Goal: Transaction & Acquisition: Download file/media

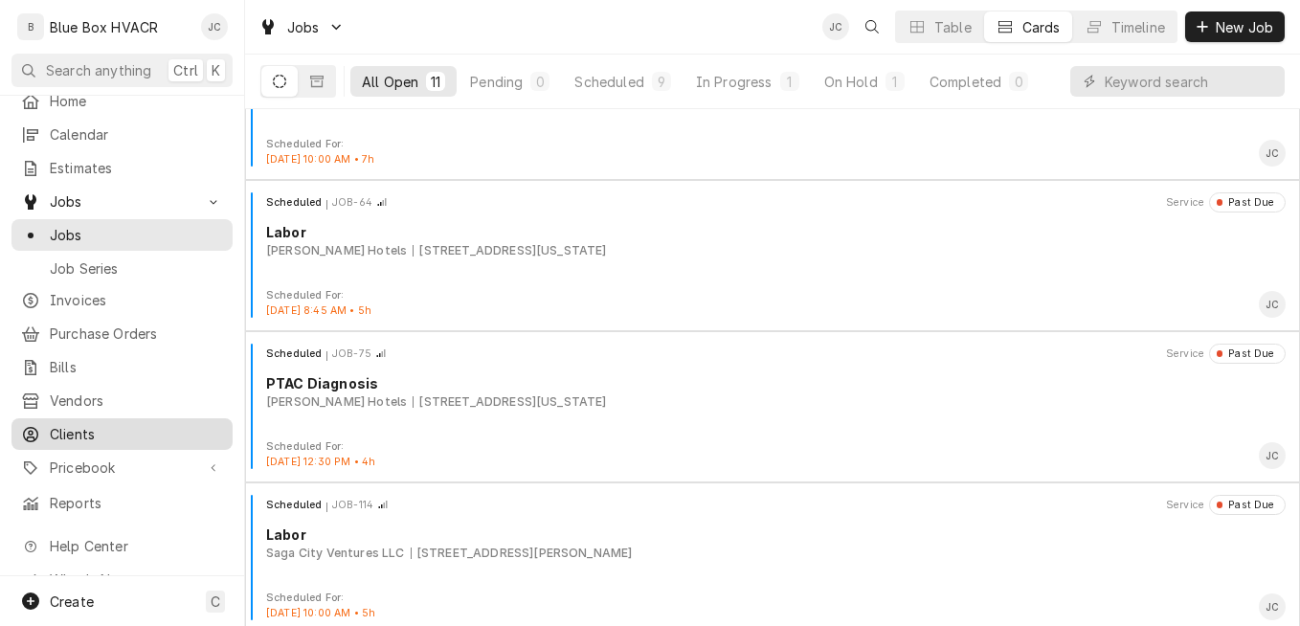
scroll to position [19, 0]
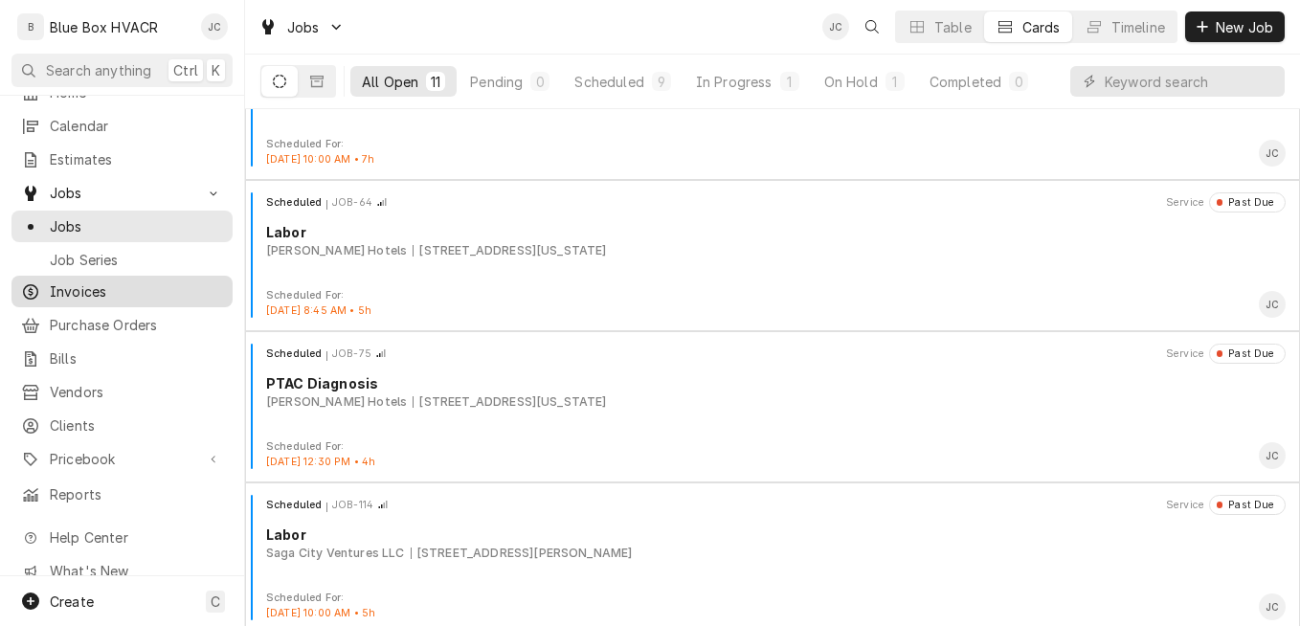
click at [107, 287] on span "Invoices" at bounding box center [136, 292] width 173 height 20
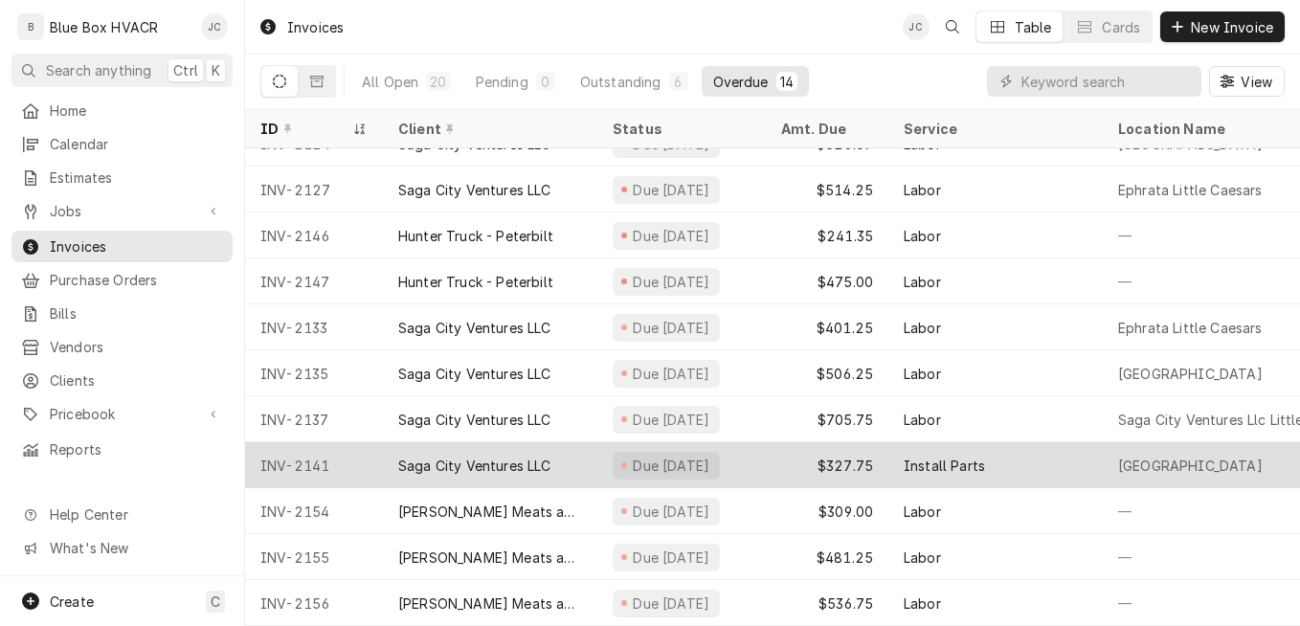
scroll to position [177, 0]
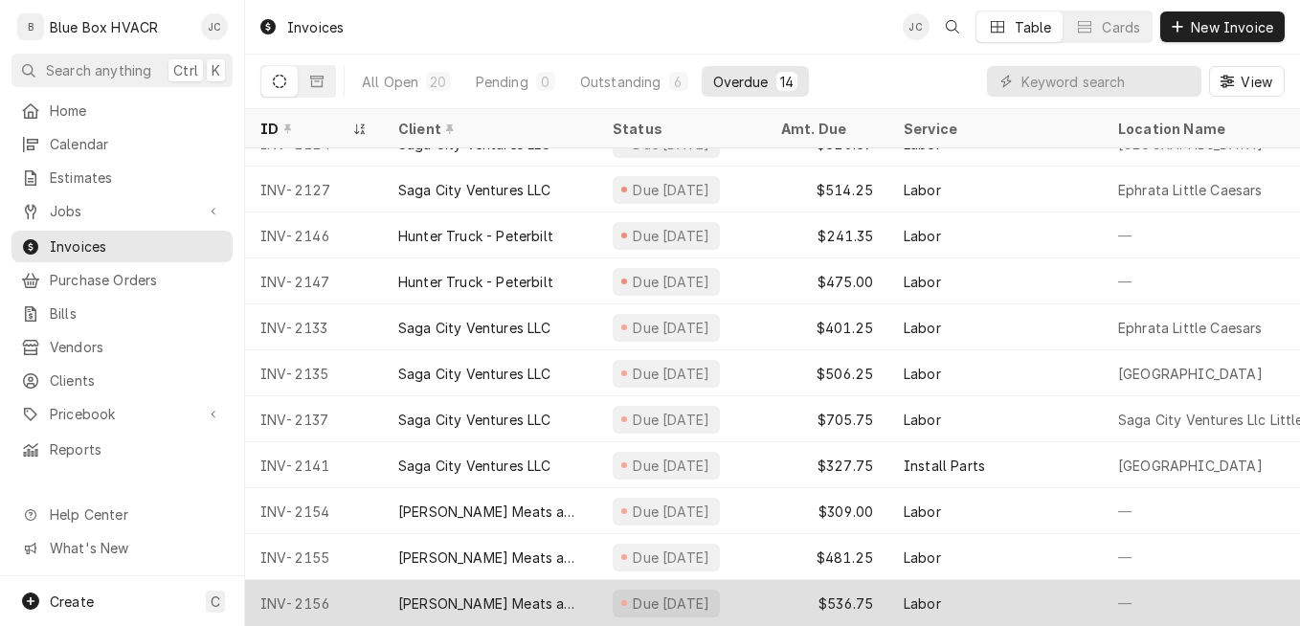
click at [734, 593] on div "Due [DATE]" at bounding box center [682, 603] width 169 height 46
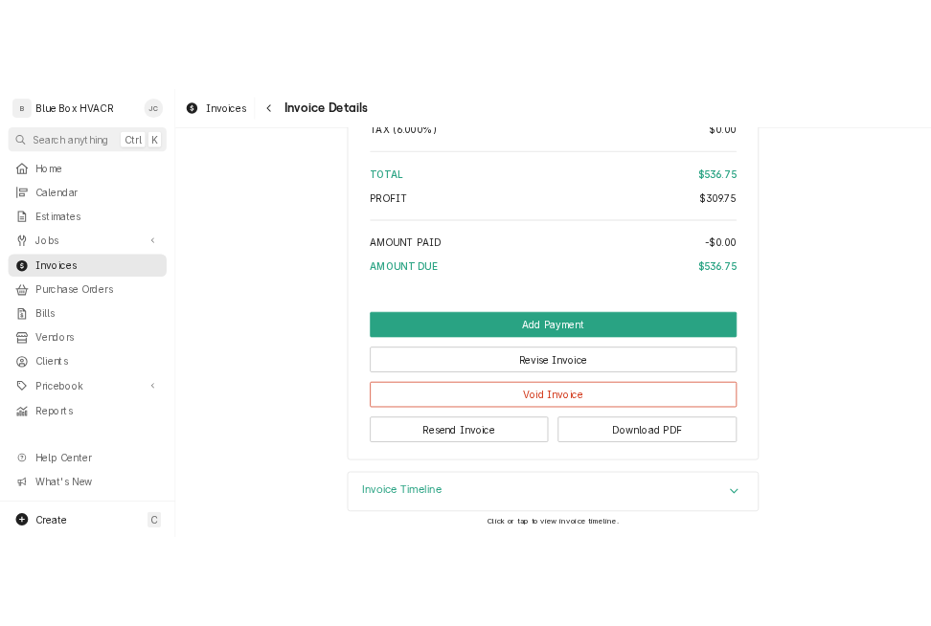
scroll to position [2394, 0]
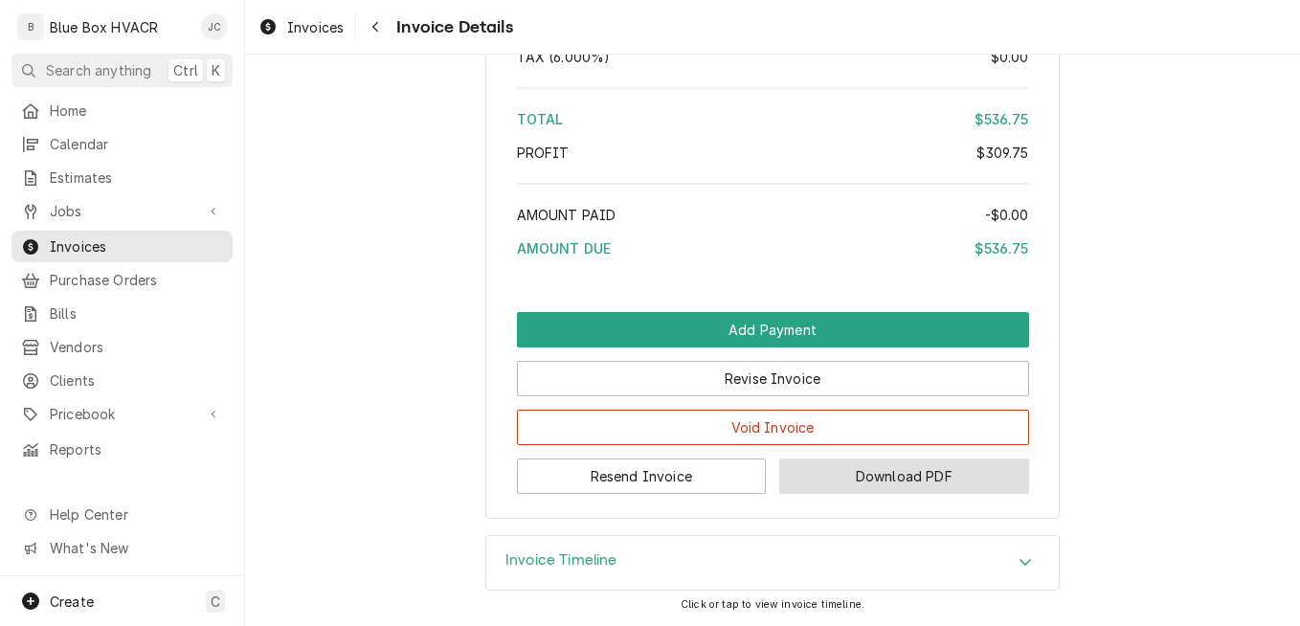
click at [863, 476] on button "Download PDF" at bounding box center [904, 476] width 250 height 35
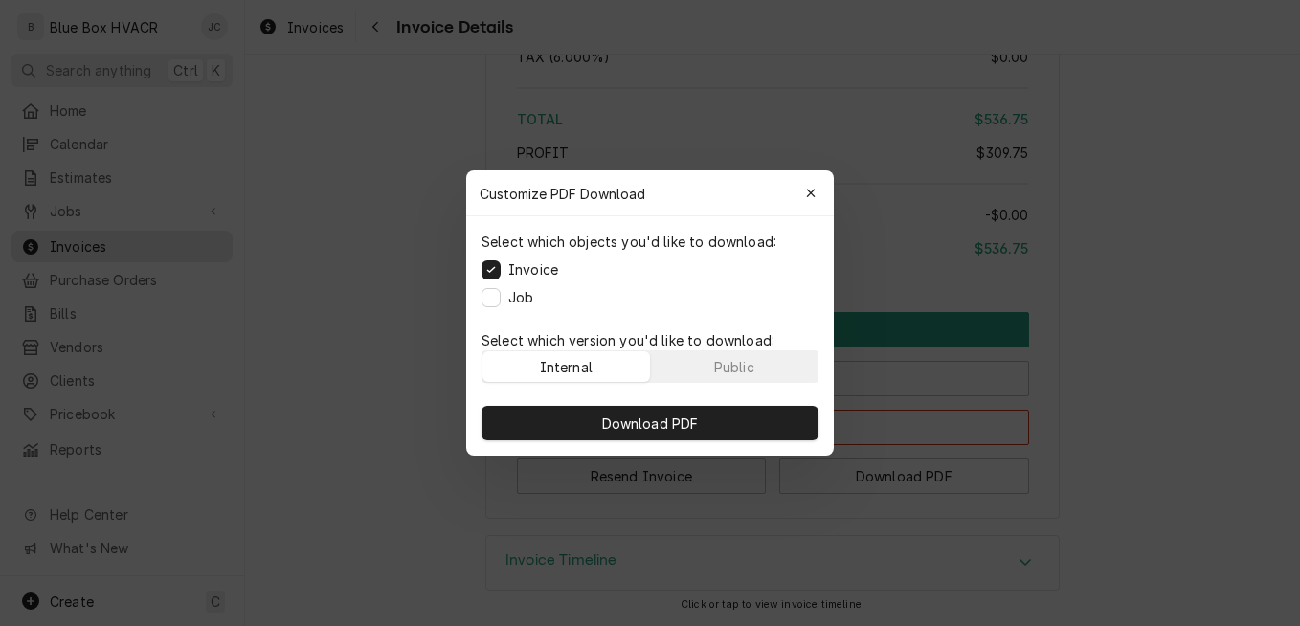
click at [509, 301] on label "Job" at bounding box center [520, 297] width 25 height 20
click at [501, 301] on button "Job" at bounding box center [491, 297] width 19 height 19
click at [715, 361] on button "Public" at bounding box center [735, 366] width 168 height 31
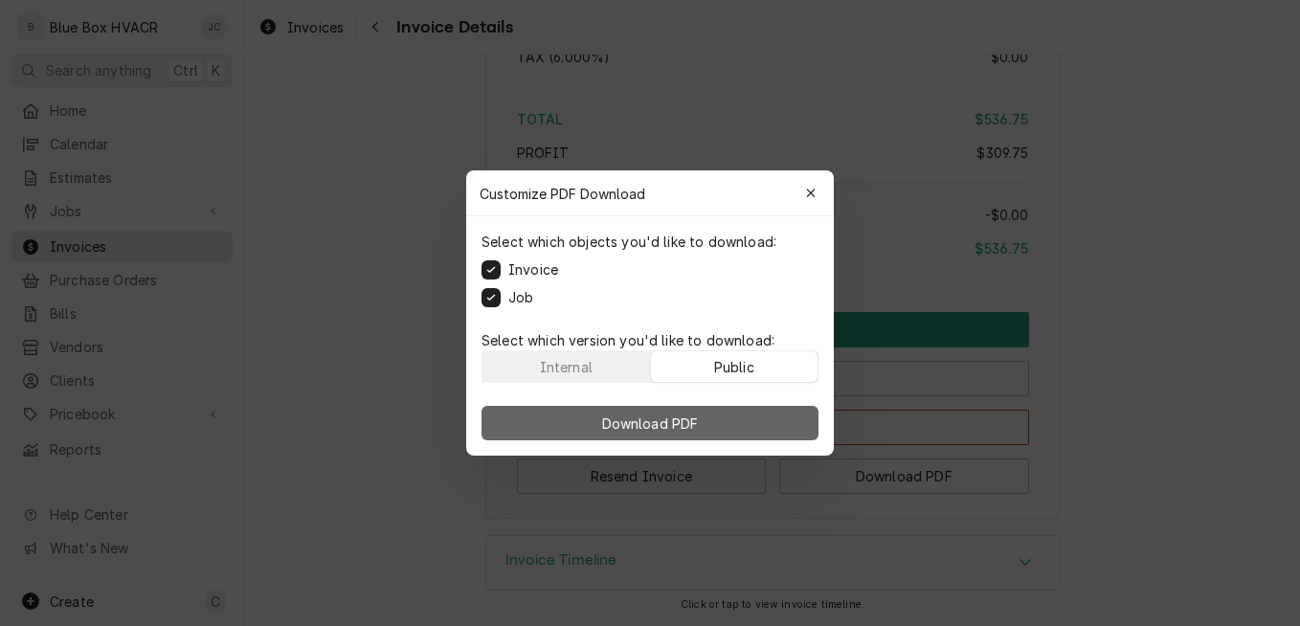
click at [676, 429] on span "Download PDF" at bounding box center [651, 424] width 104 height 20
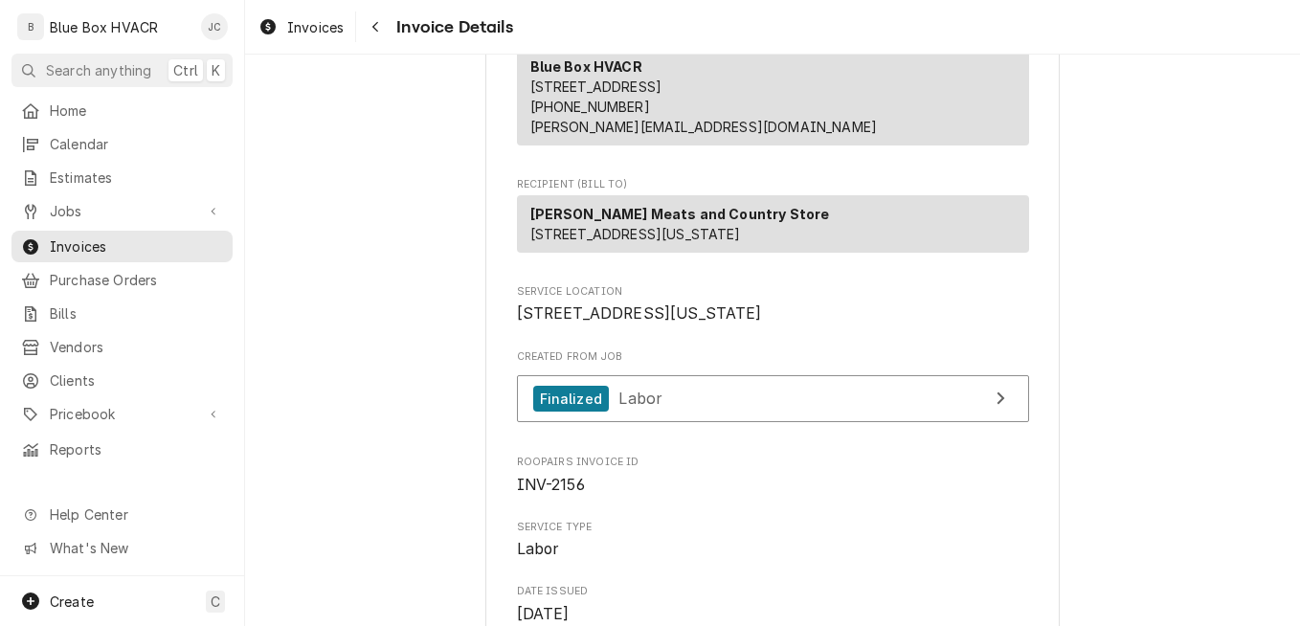
scroll to position [192, 0]
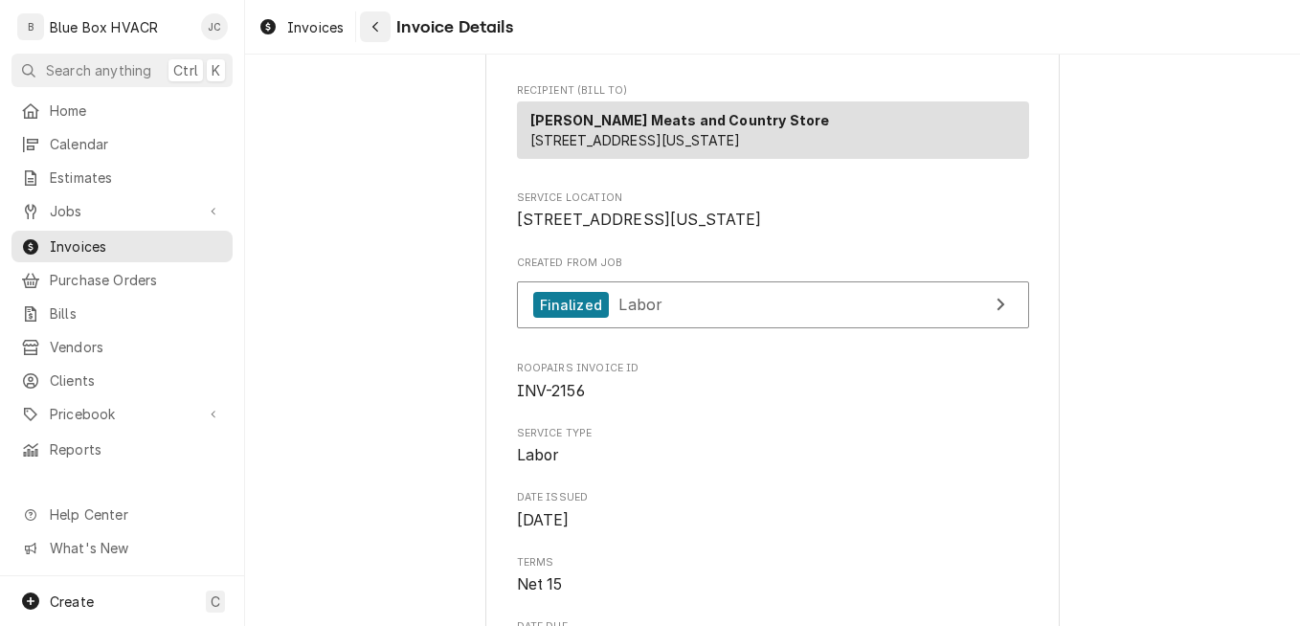
click at [381, 32] on div "Navigate back" at bounding box center [375, 26] width 19 height 19
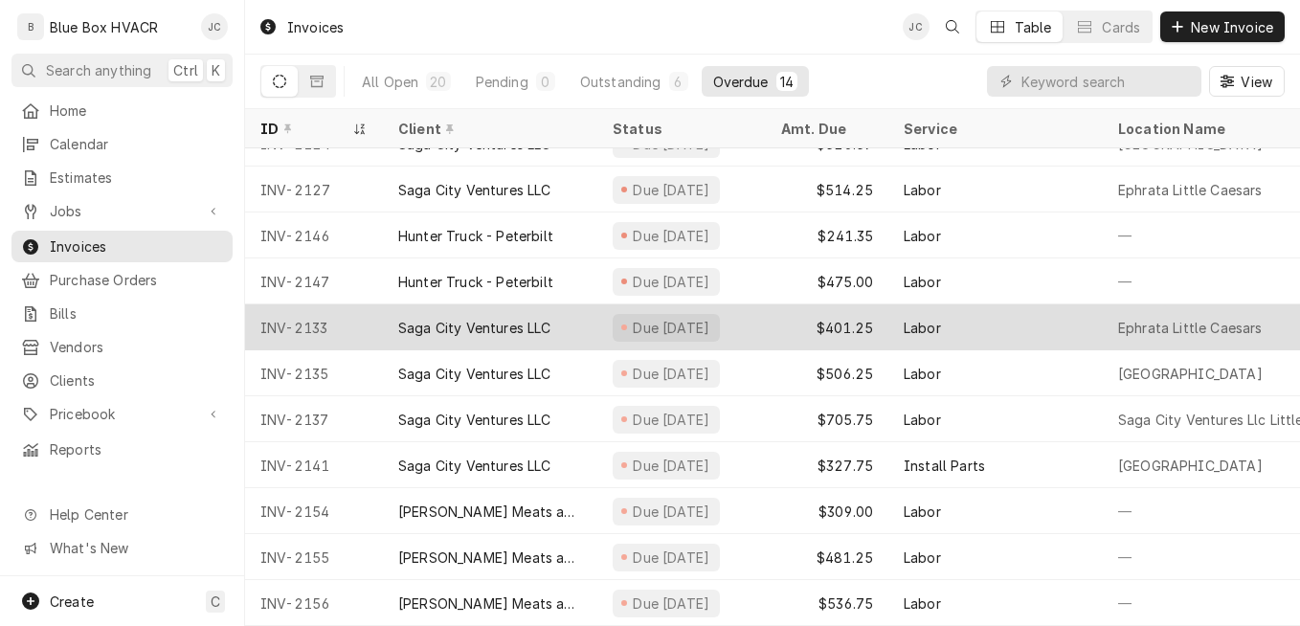
scroll to position [177, 0]
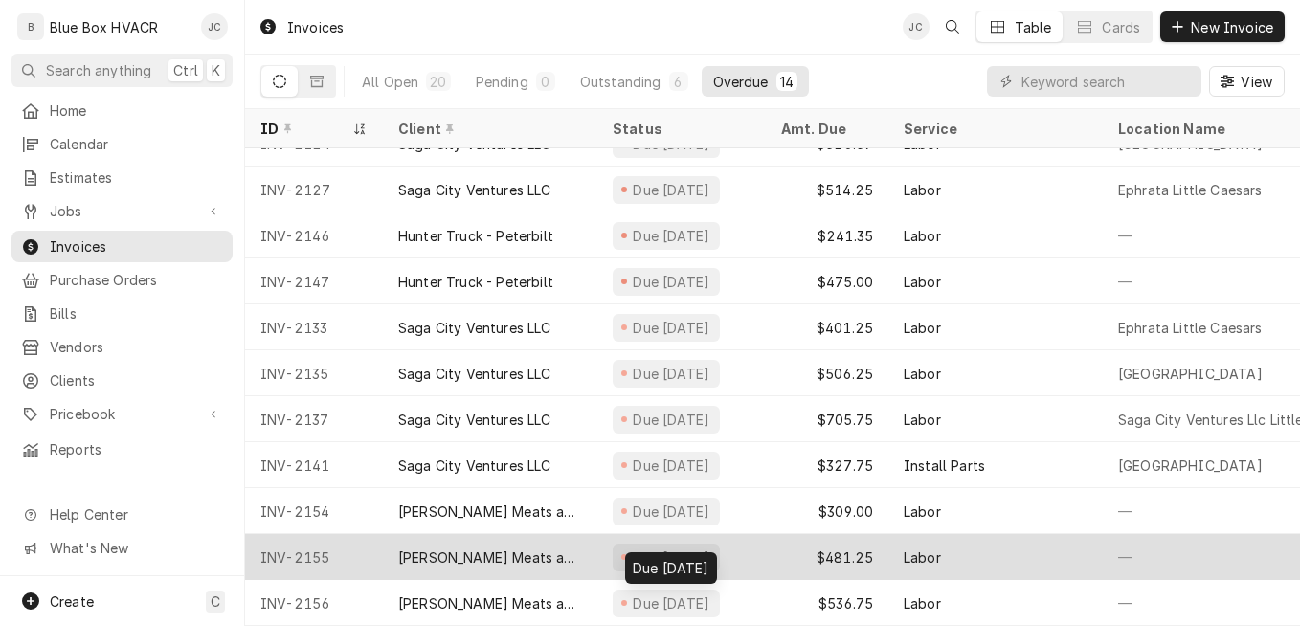
click at [669, 548] on div "Due [DATE]" at bounding box center [671, 558] width 81 height 20
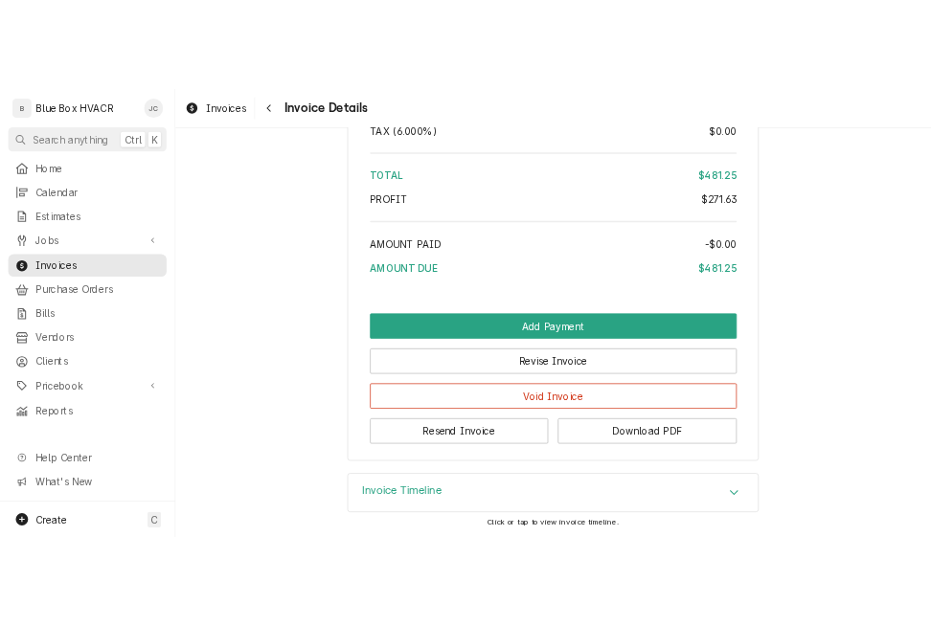
scroll to position [2589, 0]
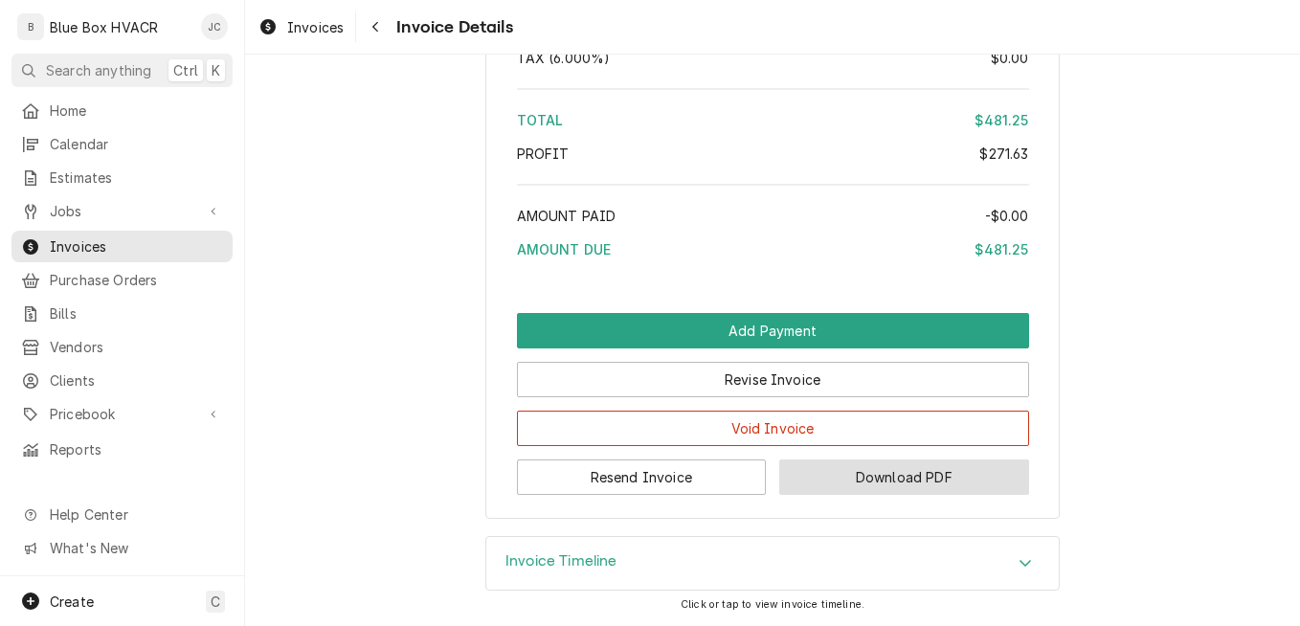
click at [909, 491] on button "Download PDF" at bounding box center [904, 477] width 250 height 35
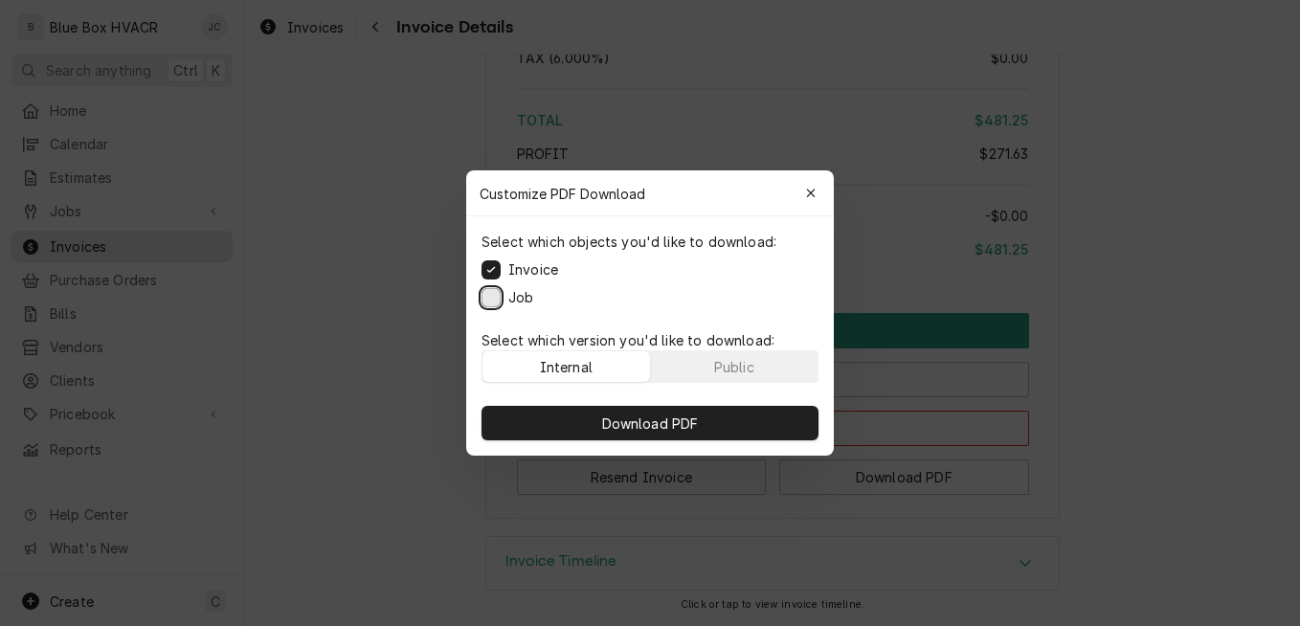
click at [497, 301] on button "Job" at bounding box center [491, 297] width 19 height 19
click at [694, 365] on button "Public" at bounding box center [735, 366] width 168 height 31
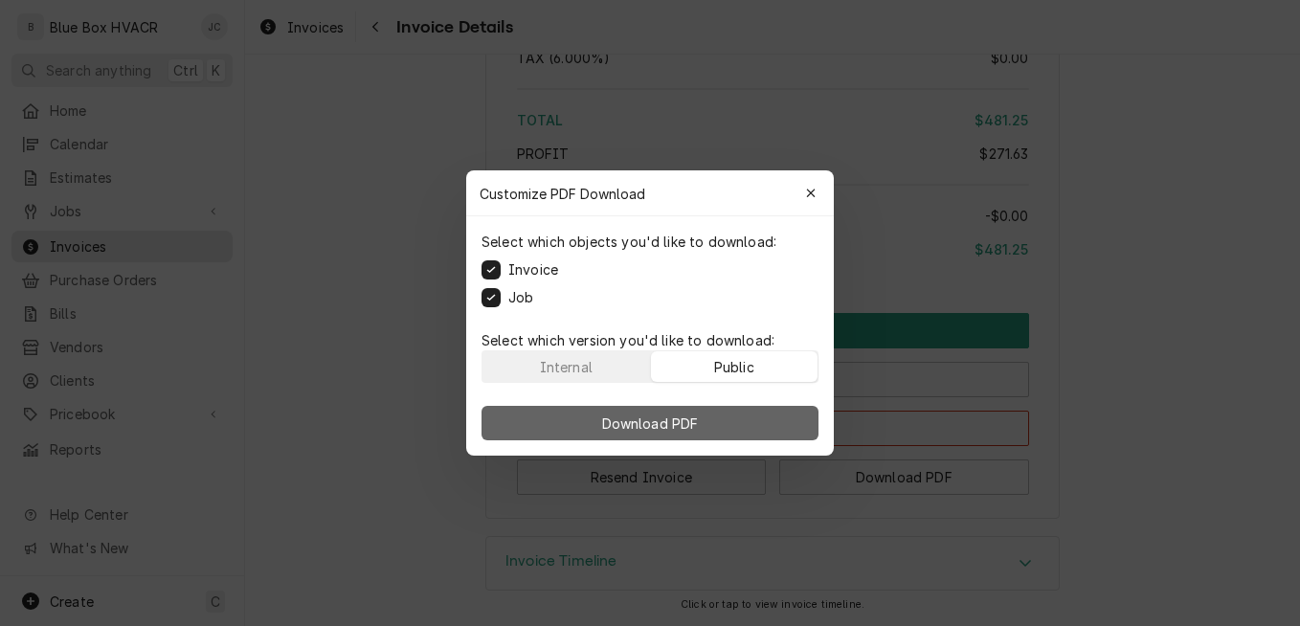
click at [715, 426] on button "Download PDF" at bounding box center [650, 423] width 337 height 34
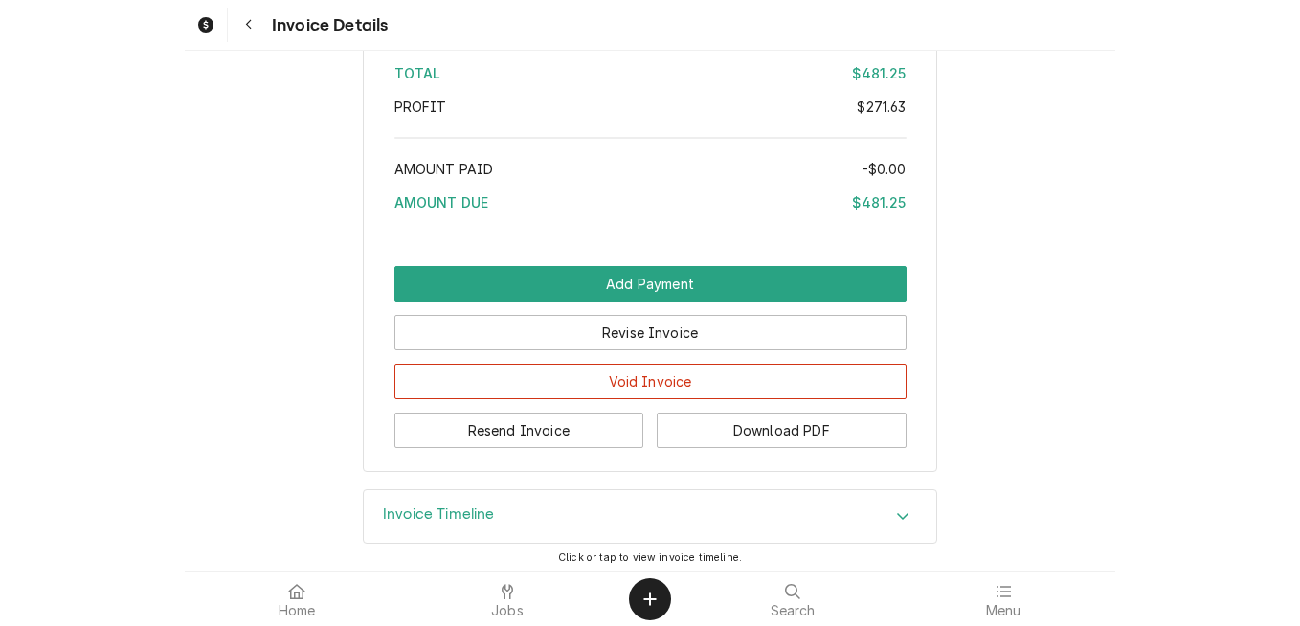
scroll to position [2586, 0]
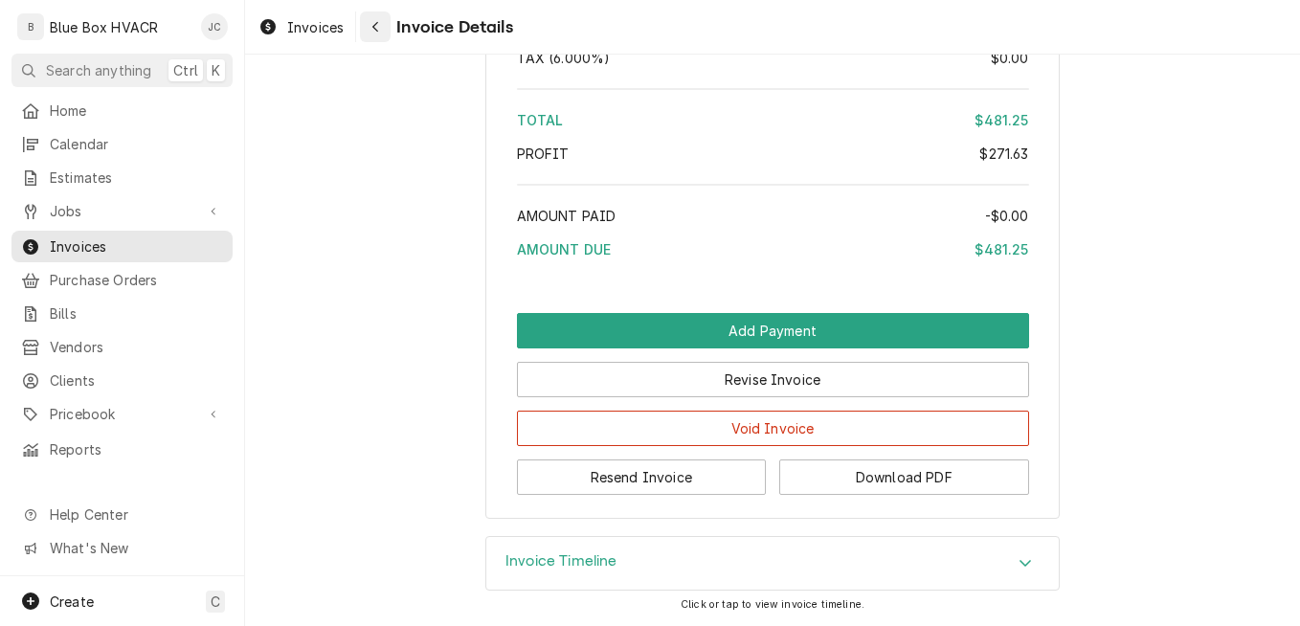
click at [375, 30] on icon "Navigate back" at bounding box center [376, 27] width 6 height 11
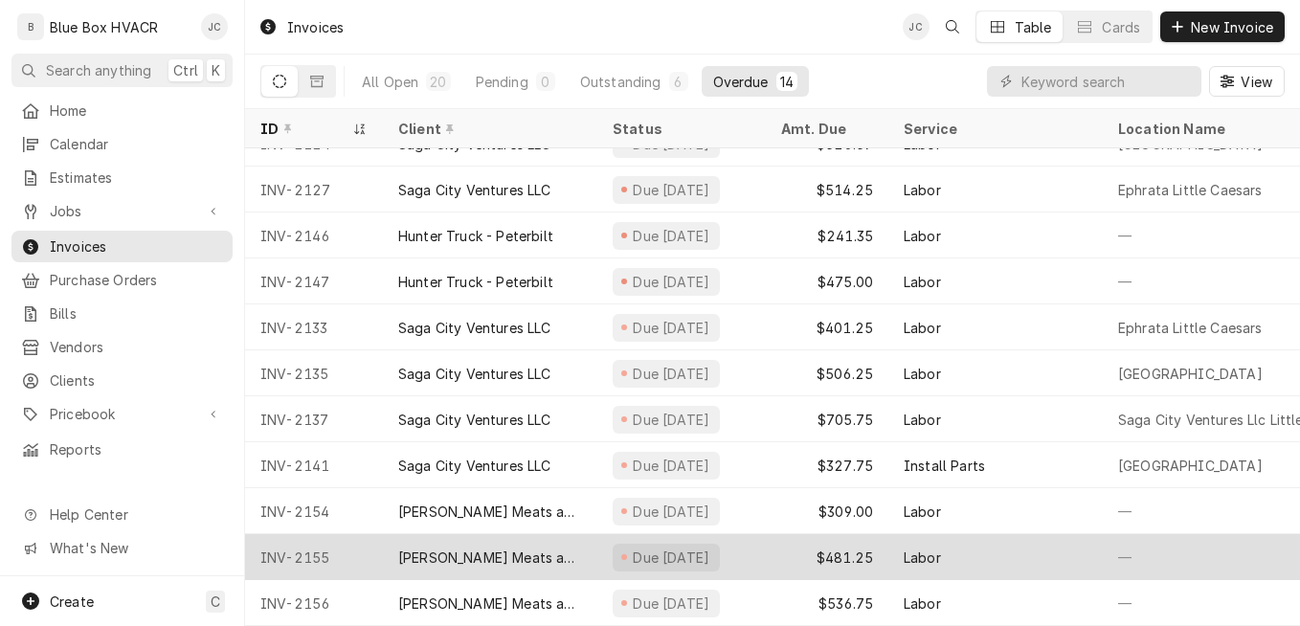
scroll to position [177, 0]
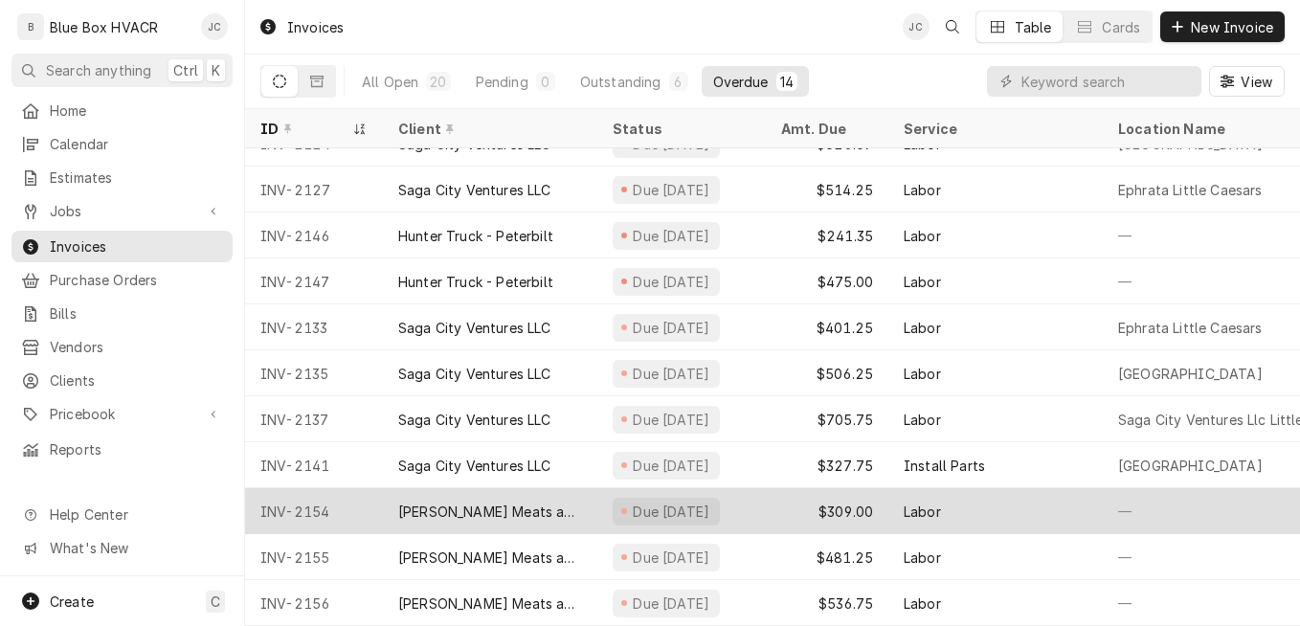
click at [662, 502] on div "Due [DATE]" at bounding box center [671, 512] width 81 height 20
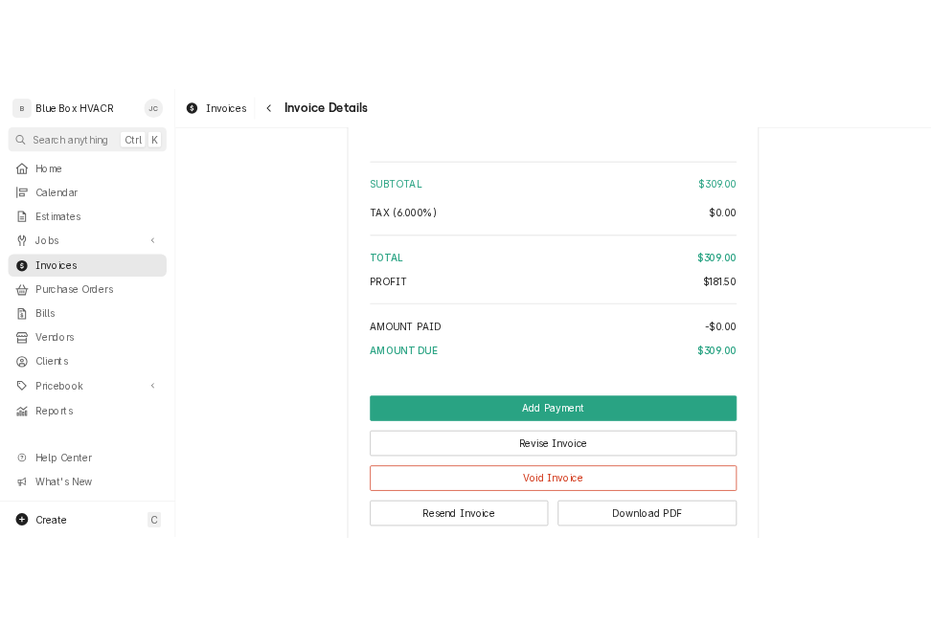
scroll to position [2320, 0]
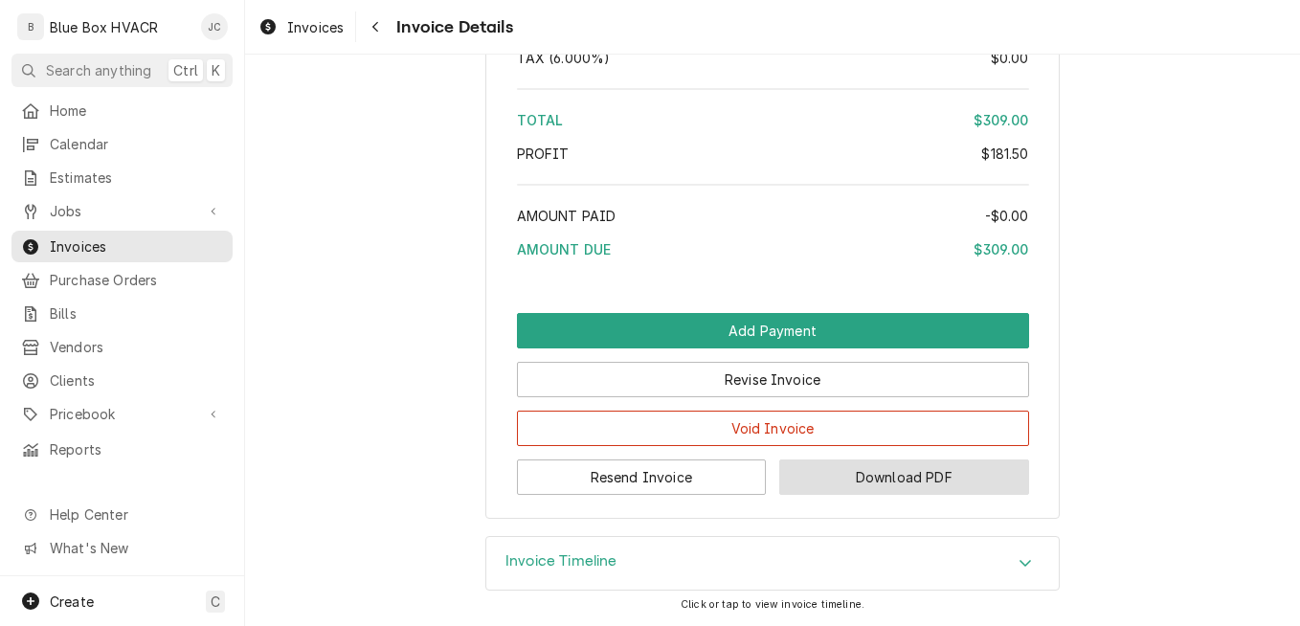
click at [835, 472] on button "Download PDF" at bounding box center [904, 477] width 250 height 35
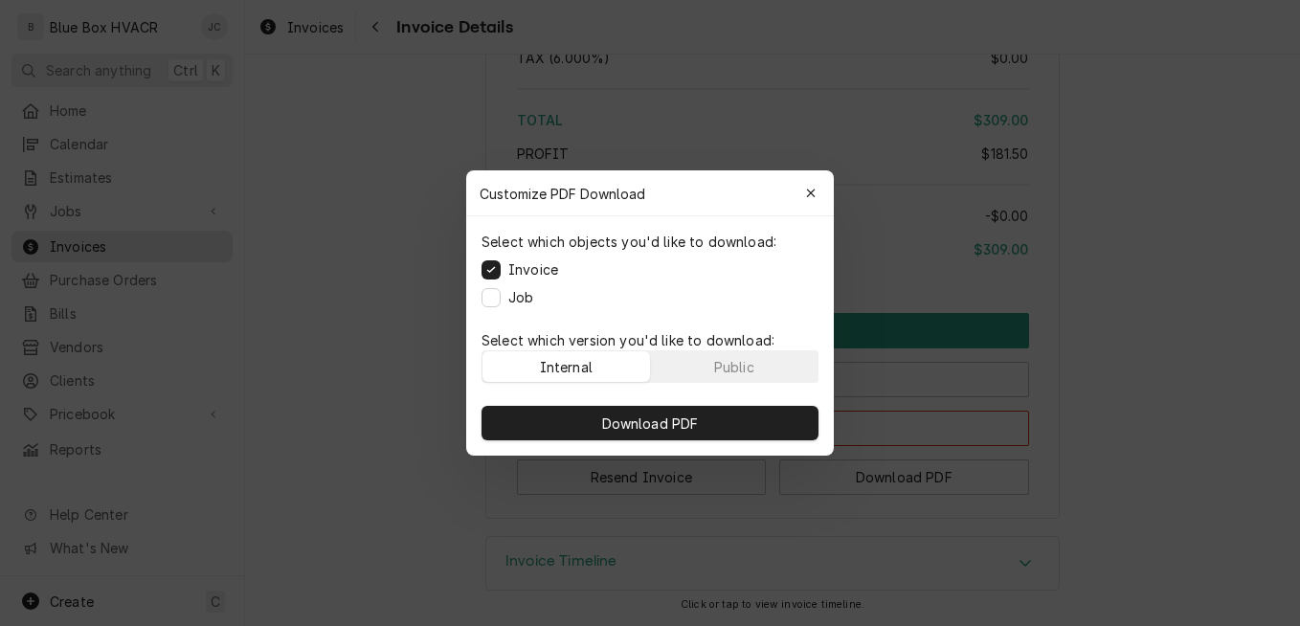
click at [513, 302] on label "Job" at bounding box center [520, 297] width 25 height 20
click at [501, 302] on button "Job" at bounding box center [491, 297] width 19 height 19
click at [719, 361] on div "Public" at bounding box center [734, 367] width 40 height 20
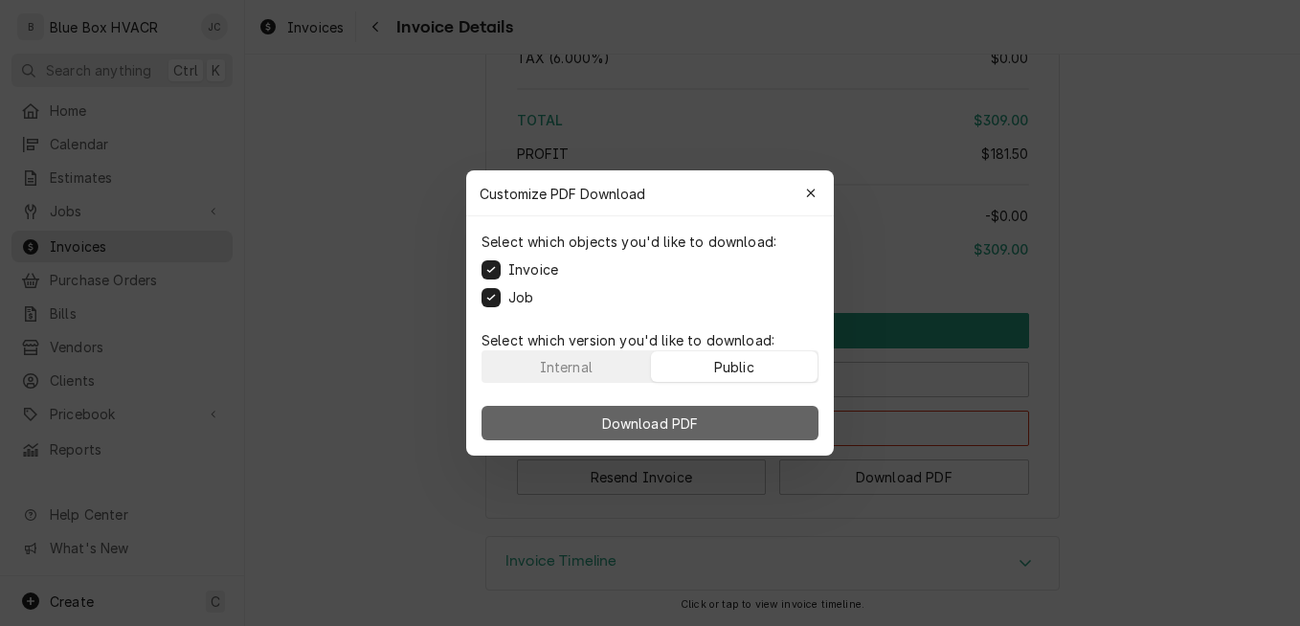
click at [728, 426] on button "Download PDF" at bounding box center [650, 423] width 337 height 34
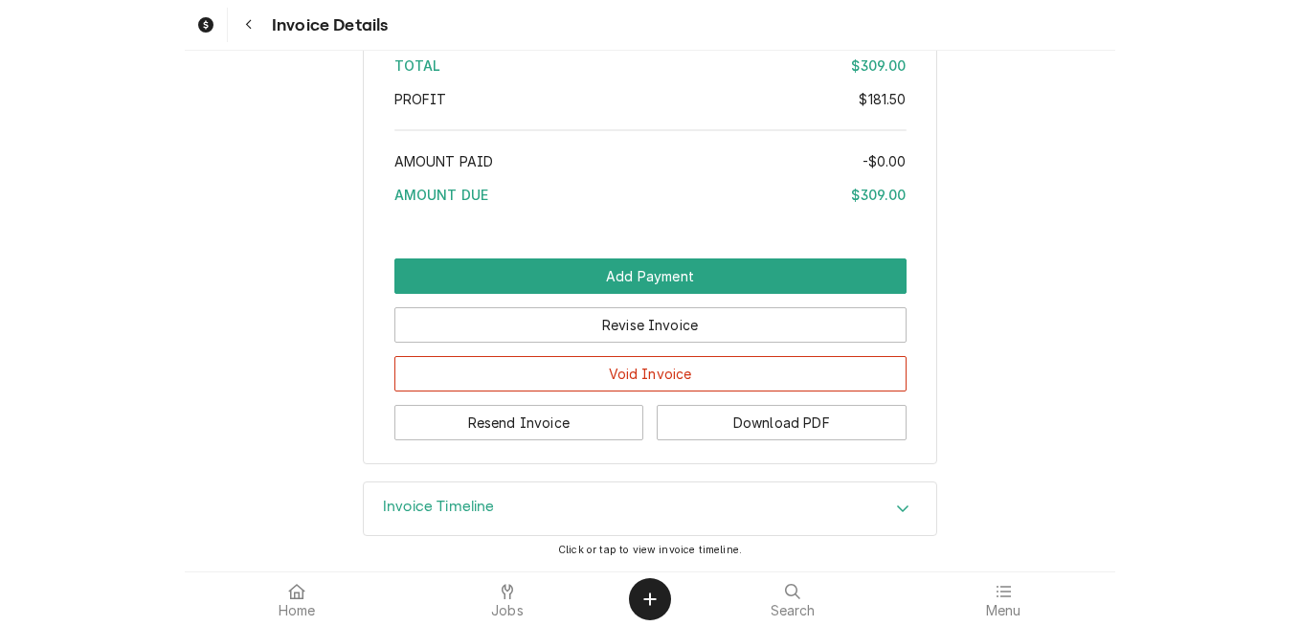
scroll to position [2316, 0]
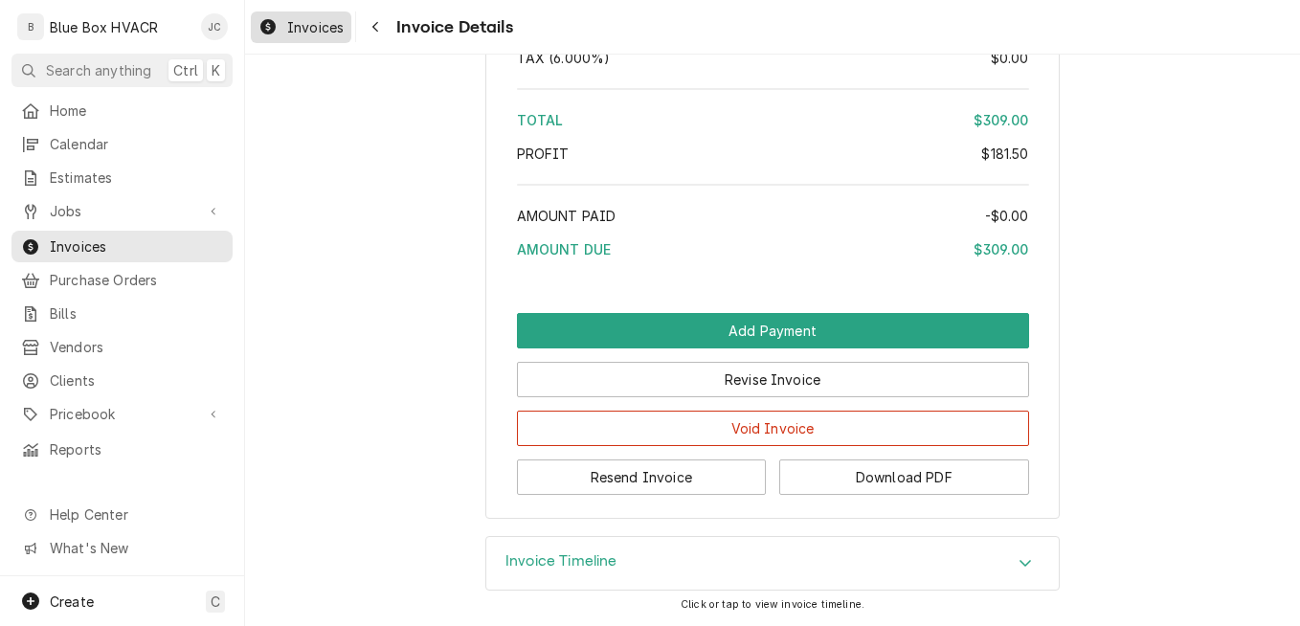
click at [282, 22] on div "Invoices" at bounding box center [301, 27] width 93 height 24
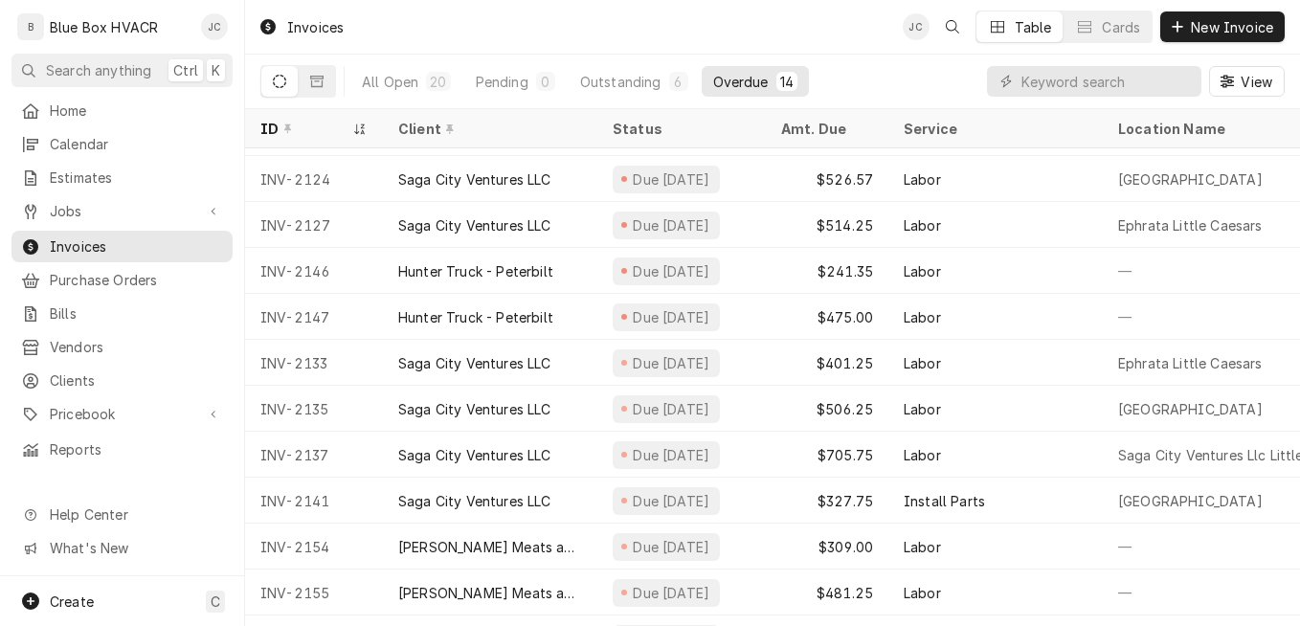
scroll to position [131, 0]
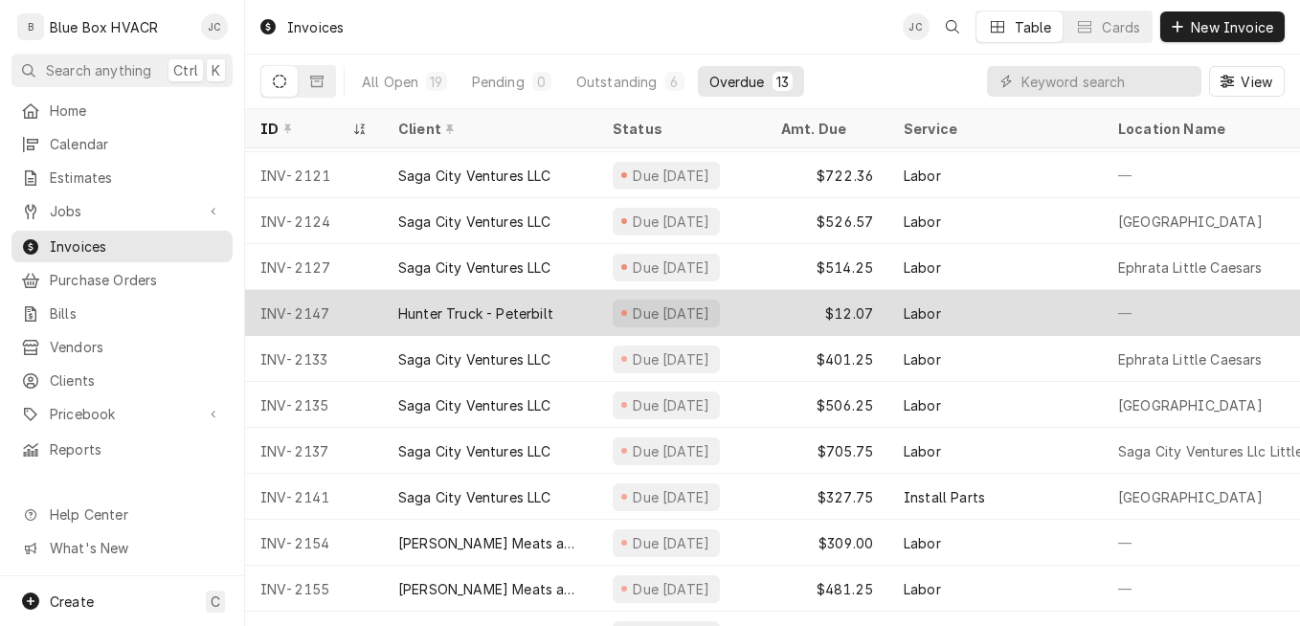
scroll to position [131, 0]
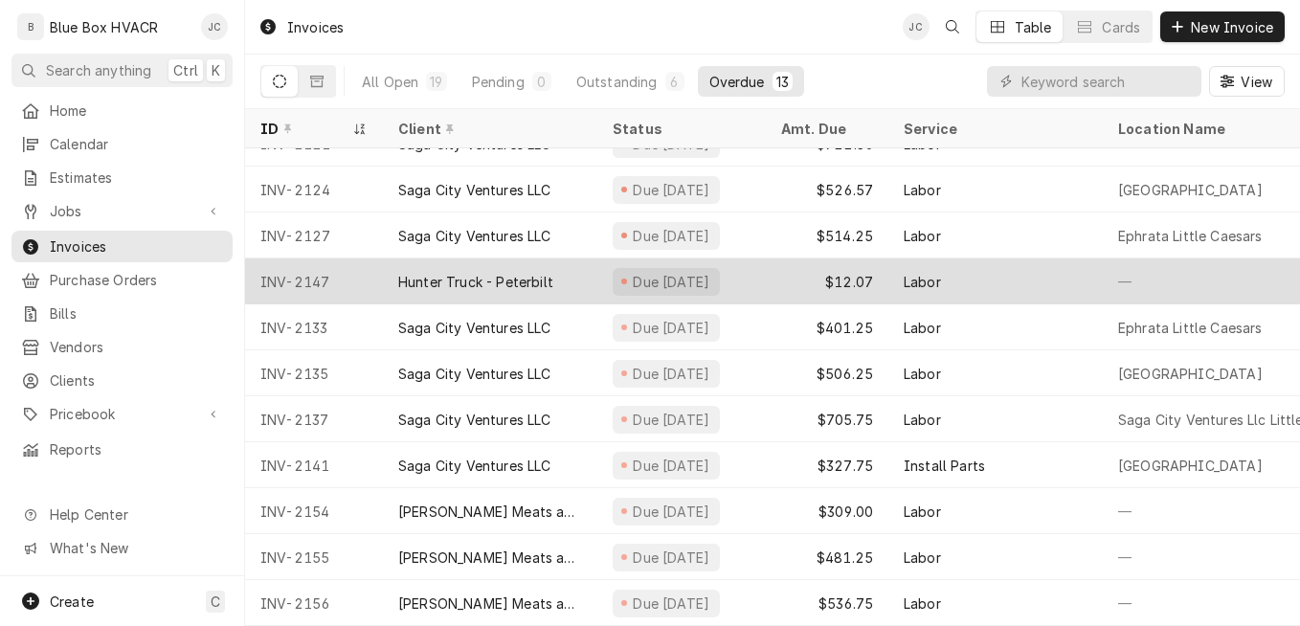
click at [783, 267] on div "$12.07" at bounding box center [827, 282] width 123 height 46
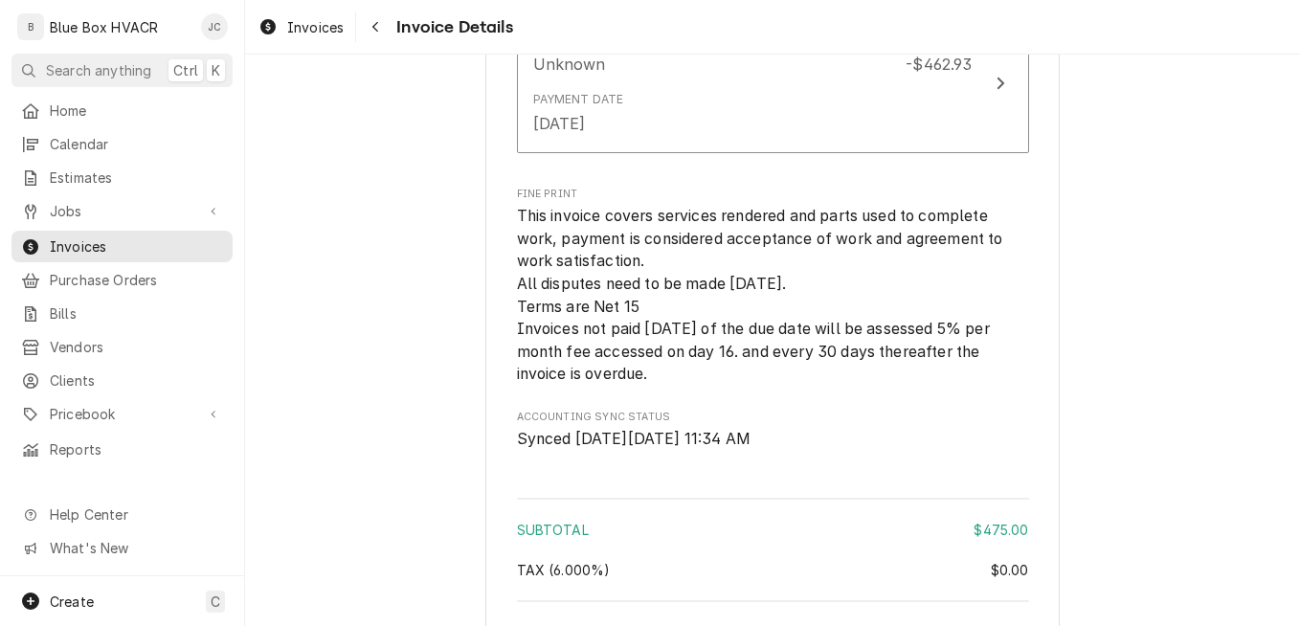
scroll to position [2777, 0]
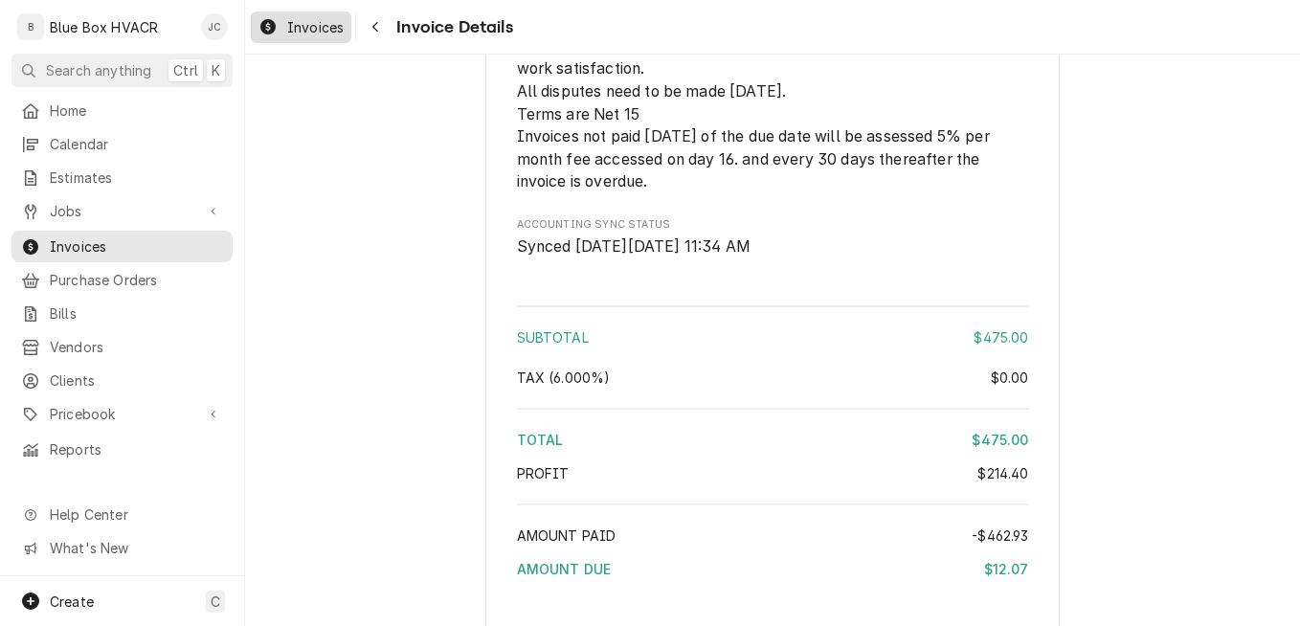
click at [318, 36] on div "Invoices" at bounding box center [301, 27] width 93 height 24
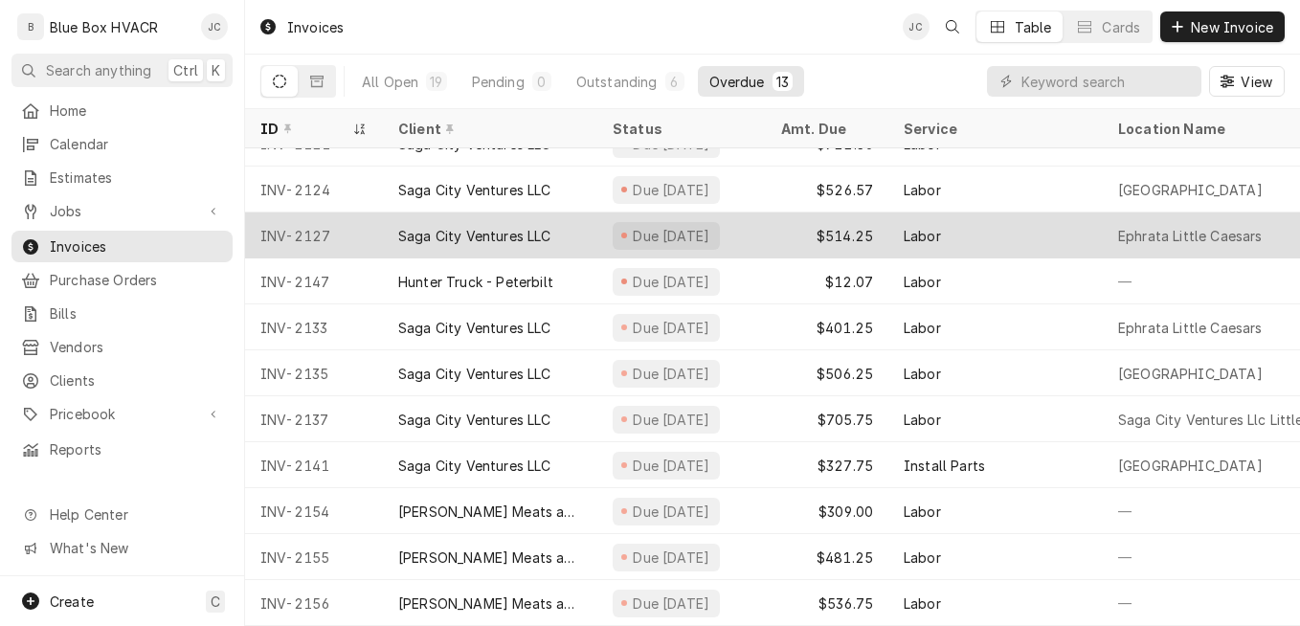
scroll to position [131, 0]
